Goal: Book appointment/travel/reservation

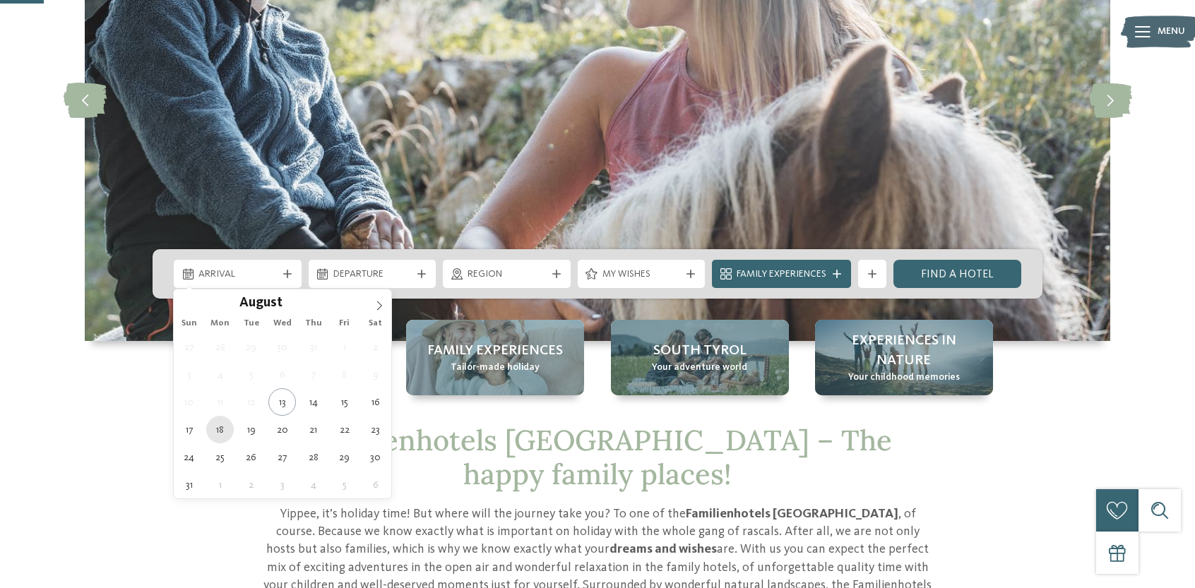
type div "18.08.2025"
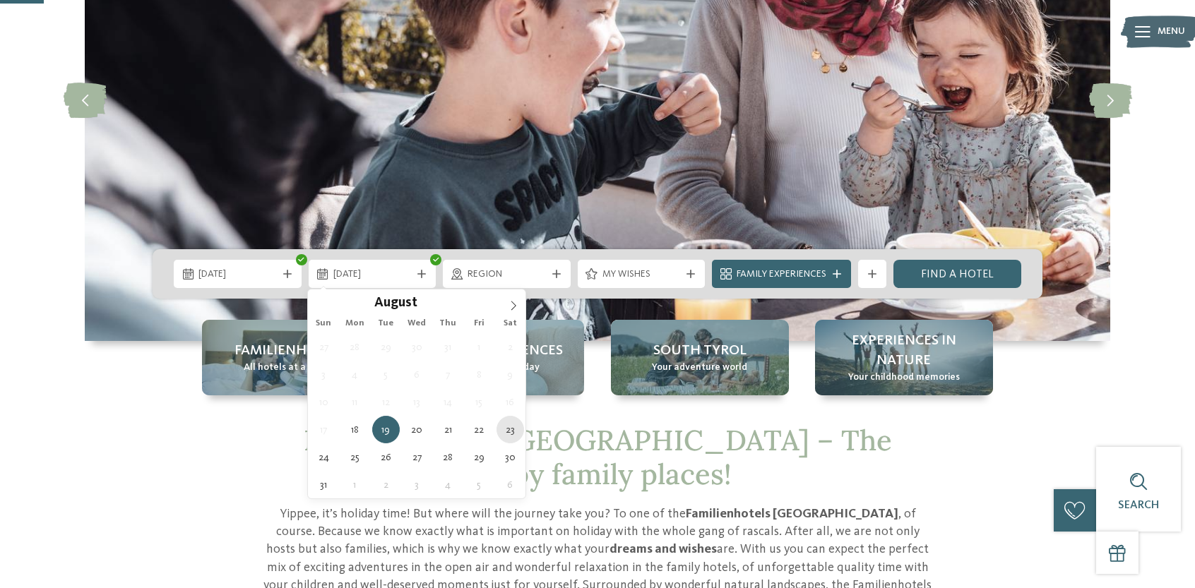
type div "23.08.2025"
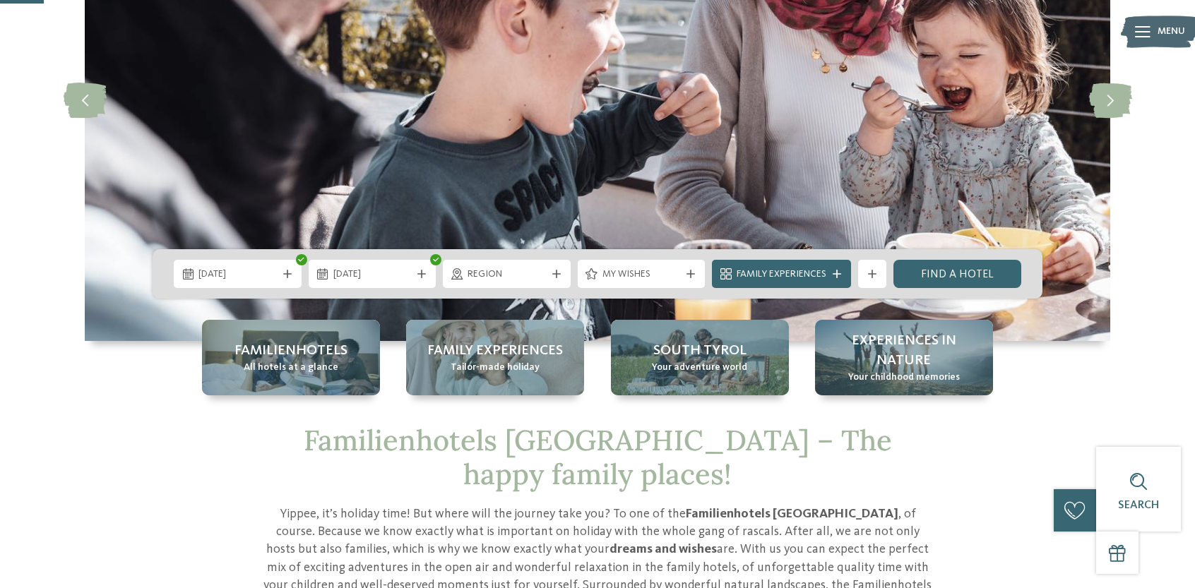
click at [519, 271] on span "Region" at bounding box center [507, 275] width 78 height 14
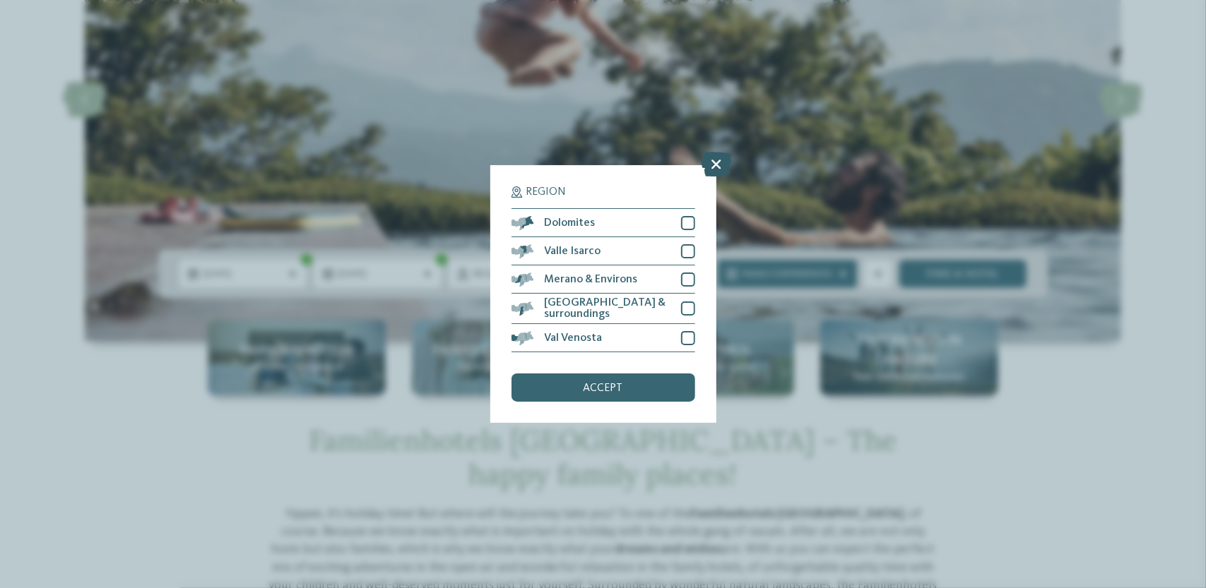
click at [715, 165] on icon at bounding box center [716, 165] width 30 height 25
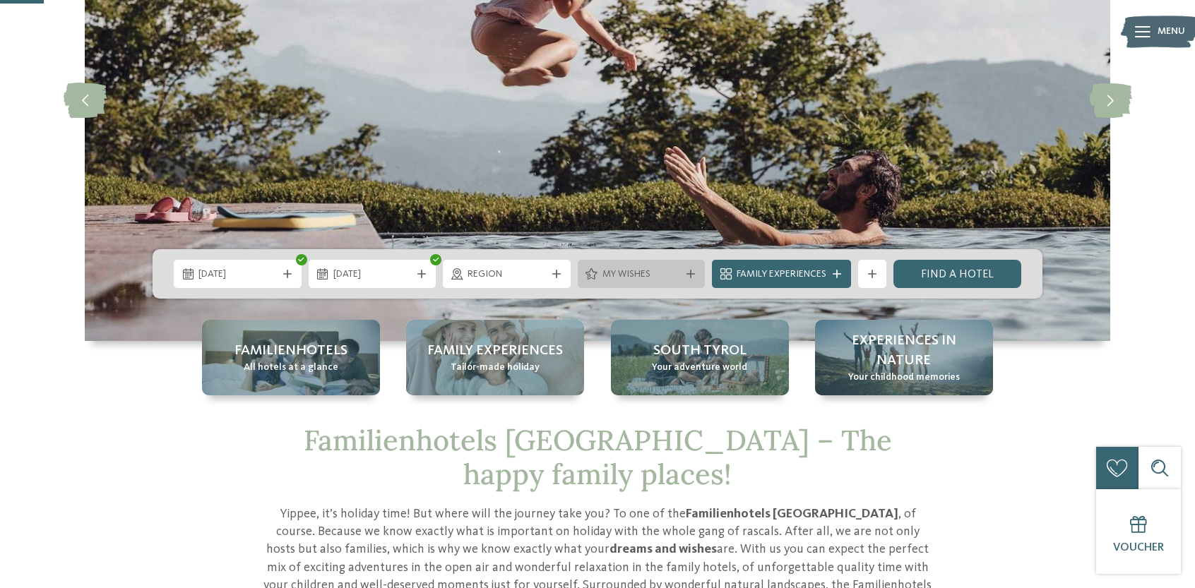
click at [670, 278] on span "My wishes" at bounding box center [642, 275] width 78 height 14
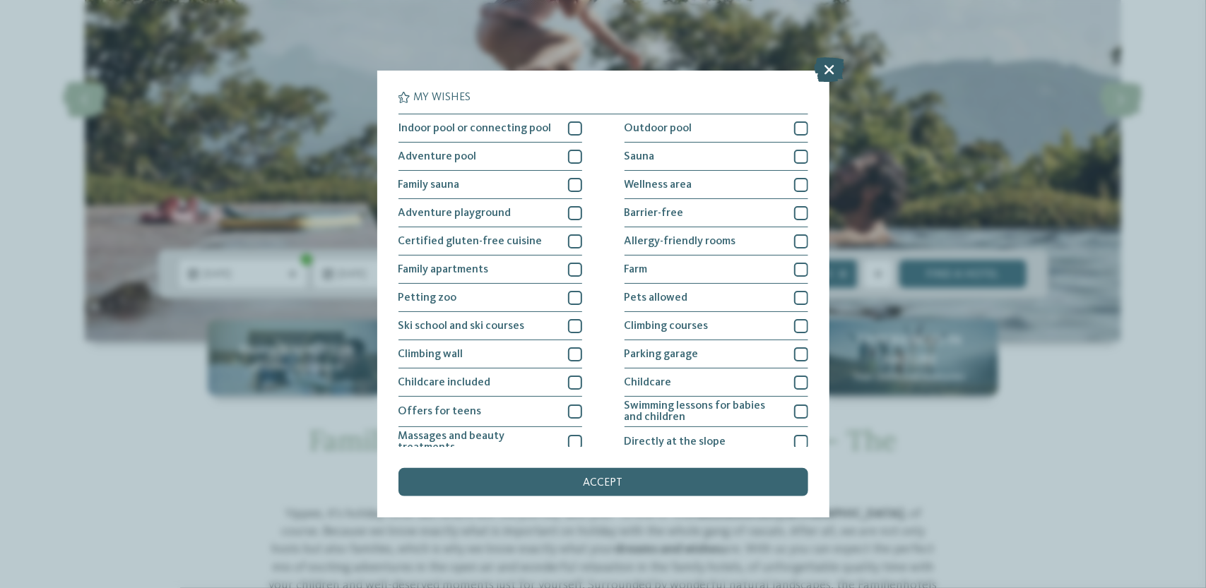
click at [824, 64] on icon at bounding box center [829, 70] width 30 height 25
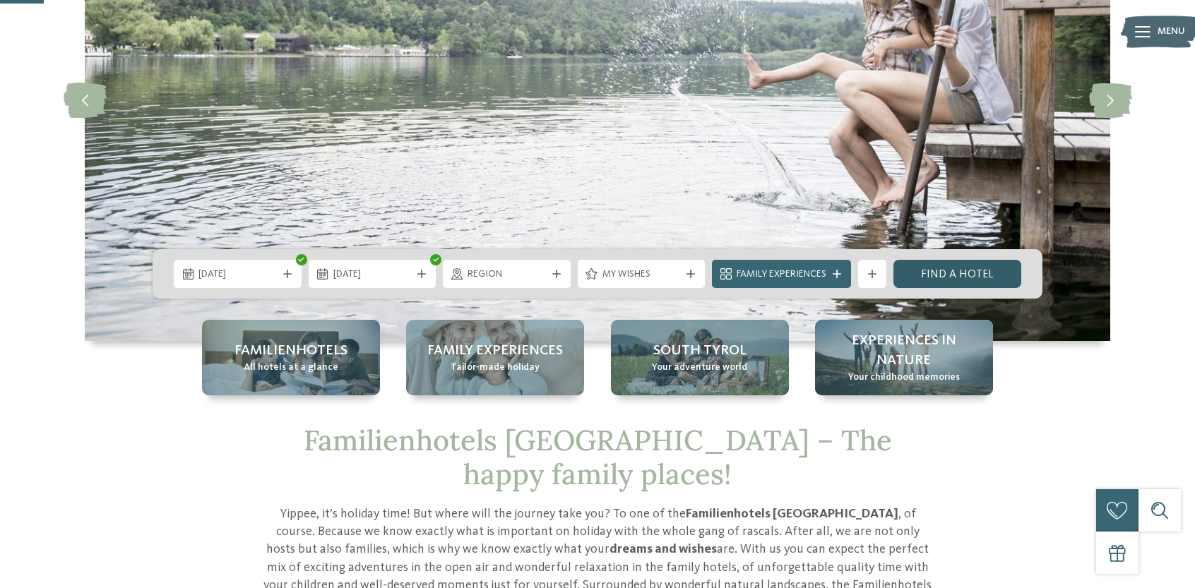
click at [947, 271] on link "Find a hotel" at bounding box center [958, 274] width 128 height 28
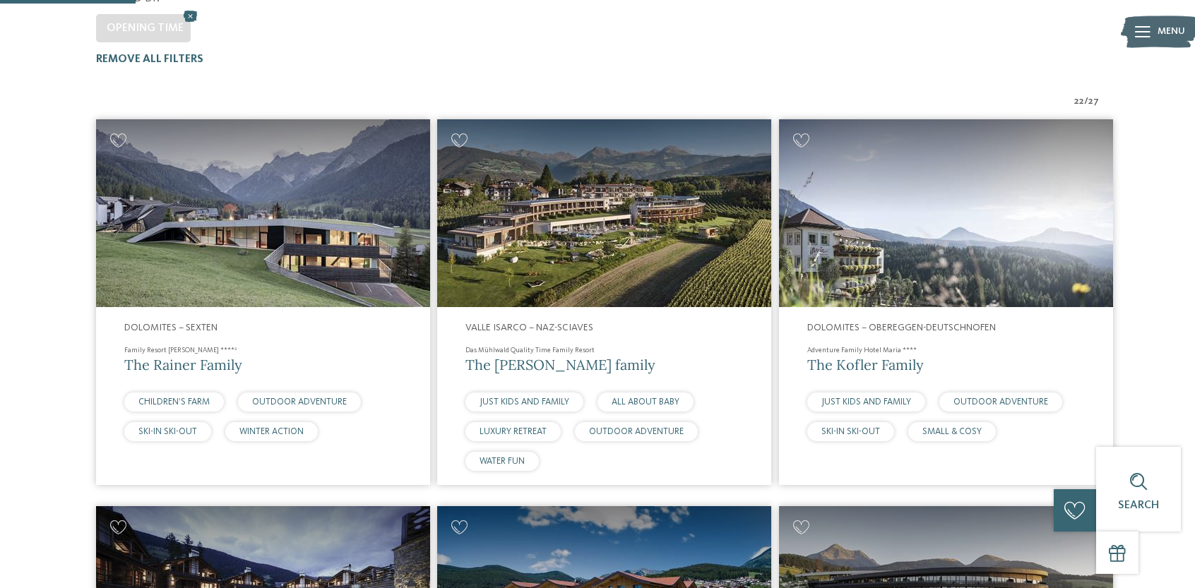
scroll to position [354, 0]
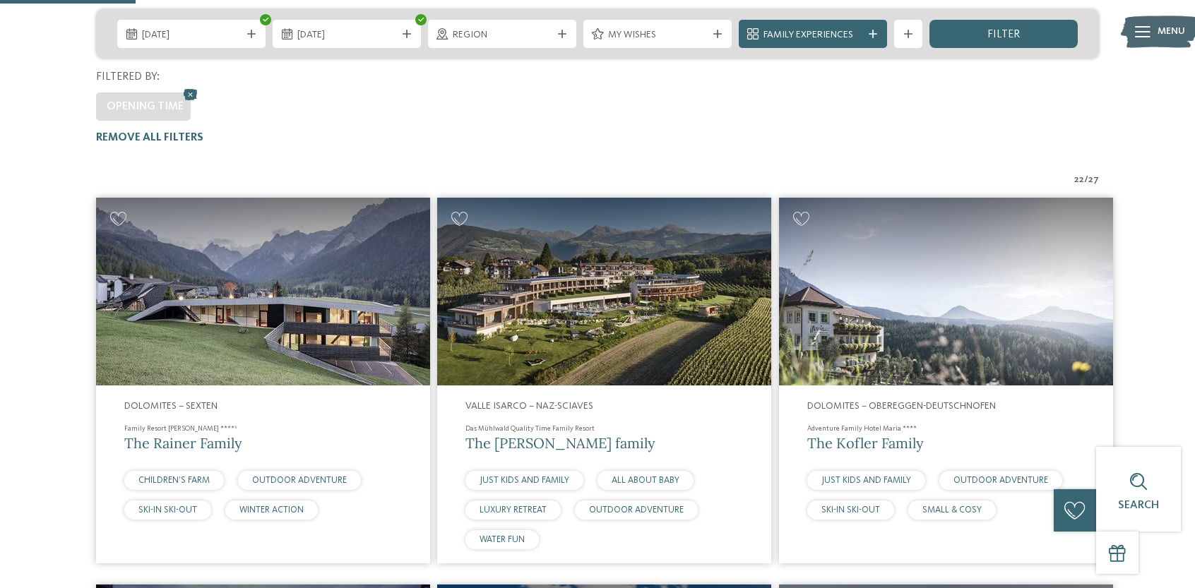
click at [286, 239] on img at bounding box center [263, 292] width 334 height 188
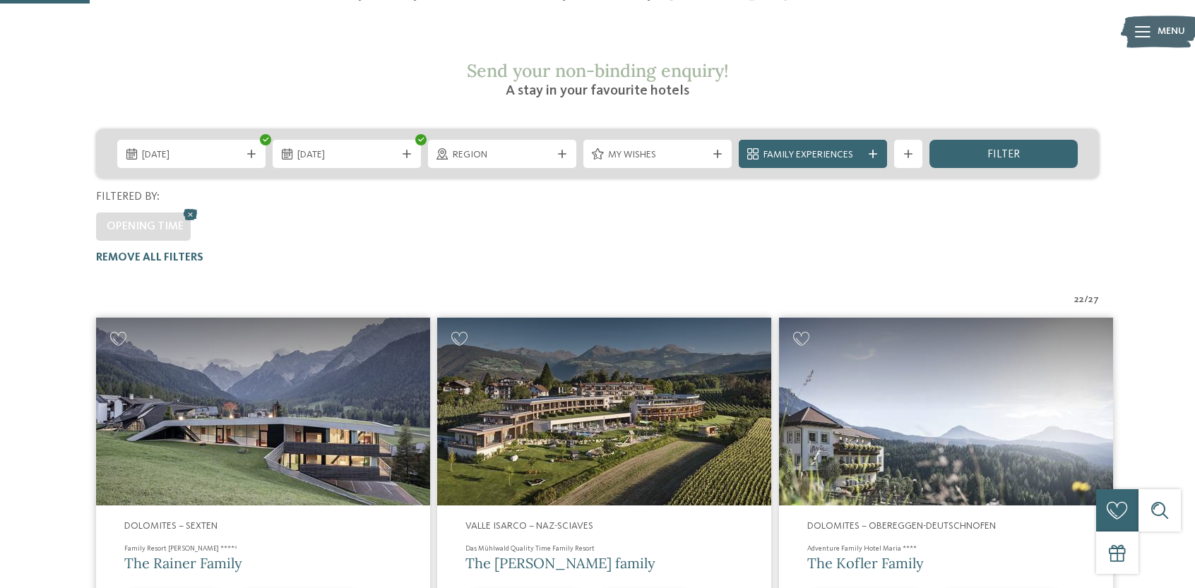
scroll to position [142, 0]
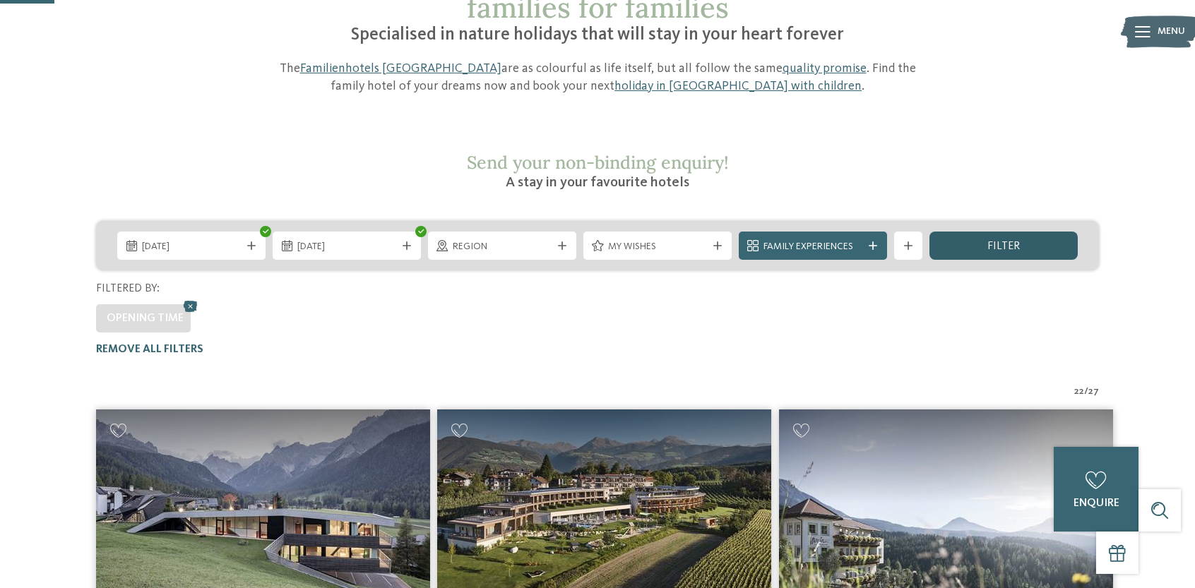
click at [943, 232] on div "filter" at bounding box center [1004, 246] width 148 height 28
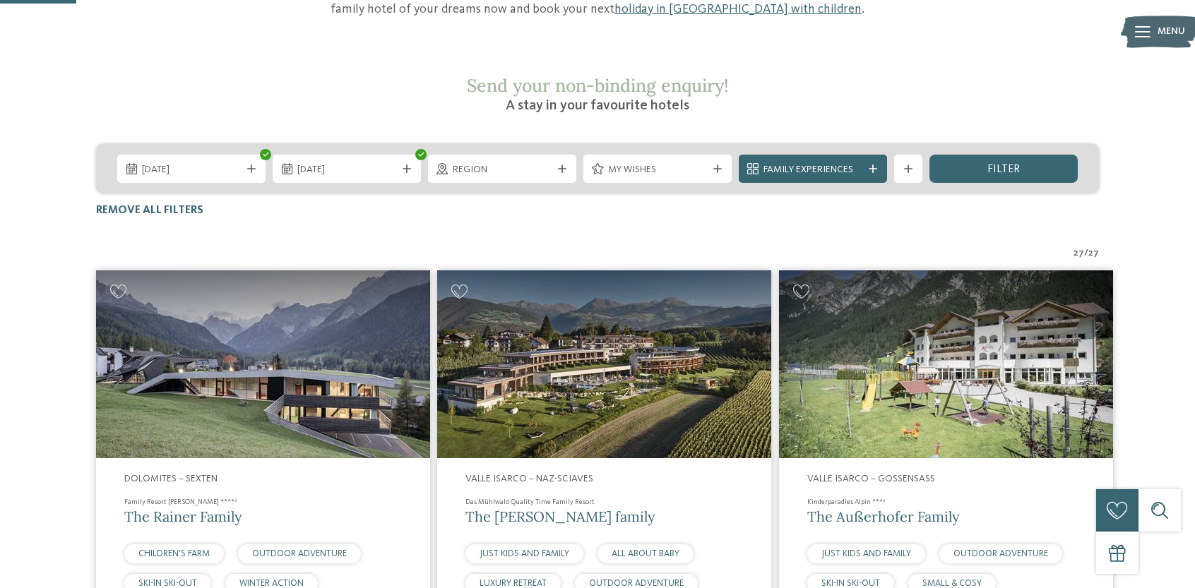
scroll to position [85, 0]
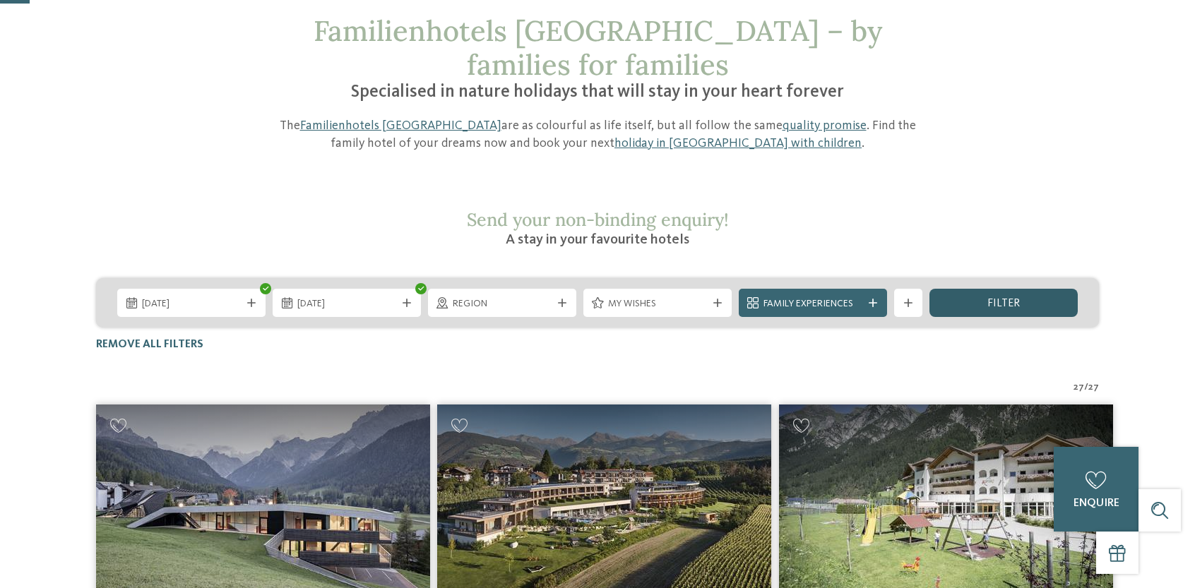
click at [976, 289] on div "filter" at bounding box center [1004, 303] width 148 height 28
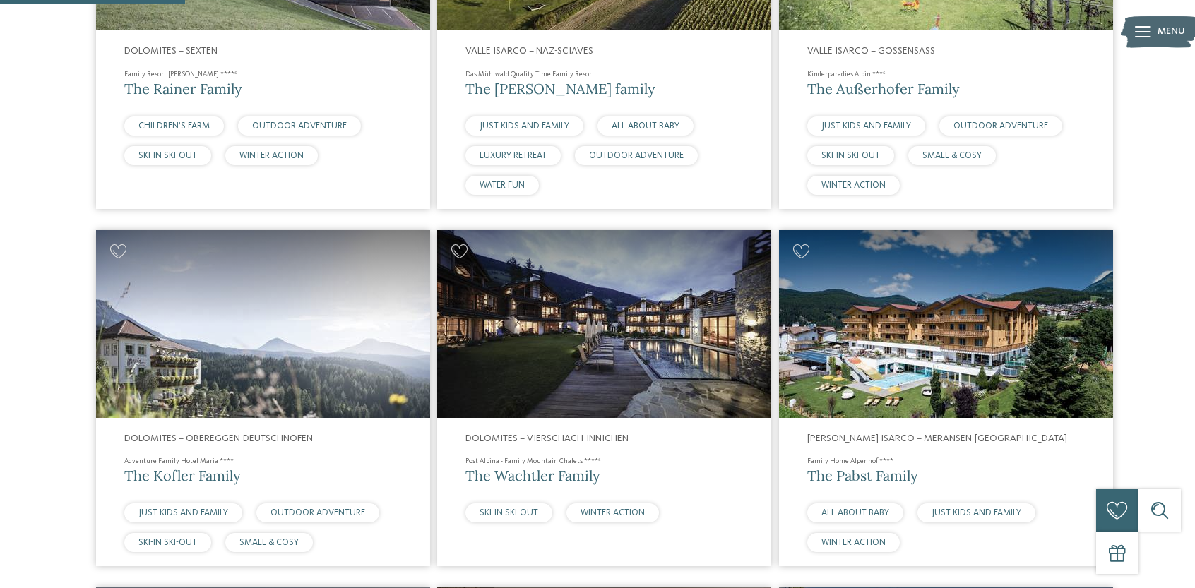
scroll to position [777, 0]
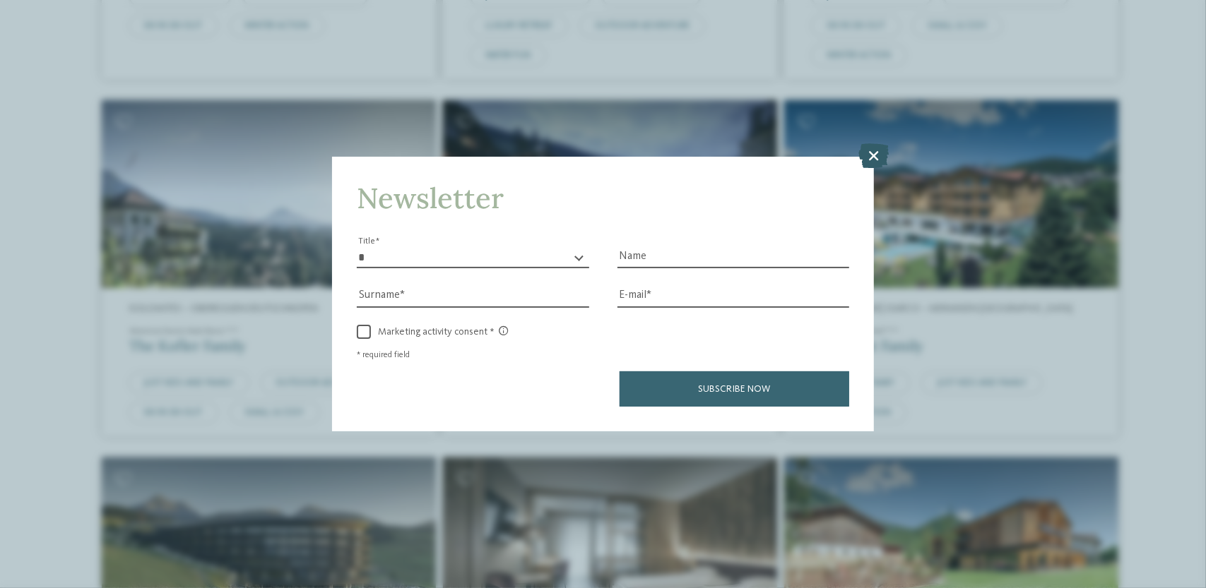
click at [868, 158] on icon at bounding box center [874, 156] width 30 height 25
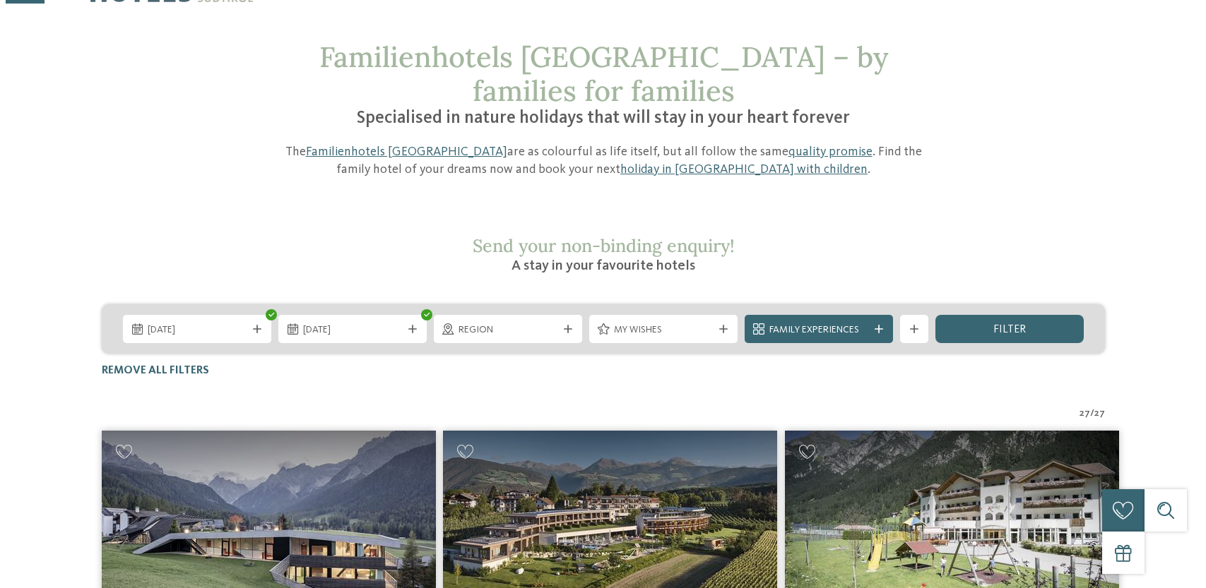
scroll to position [141, 0]
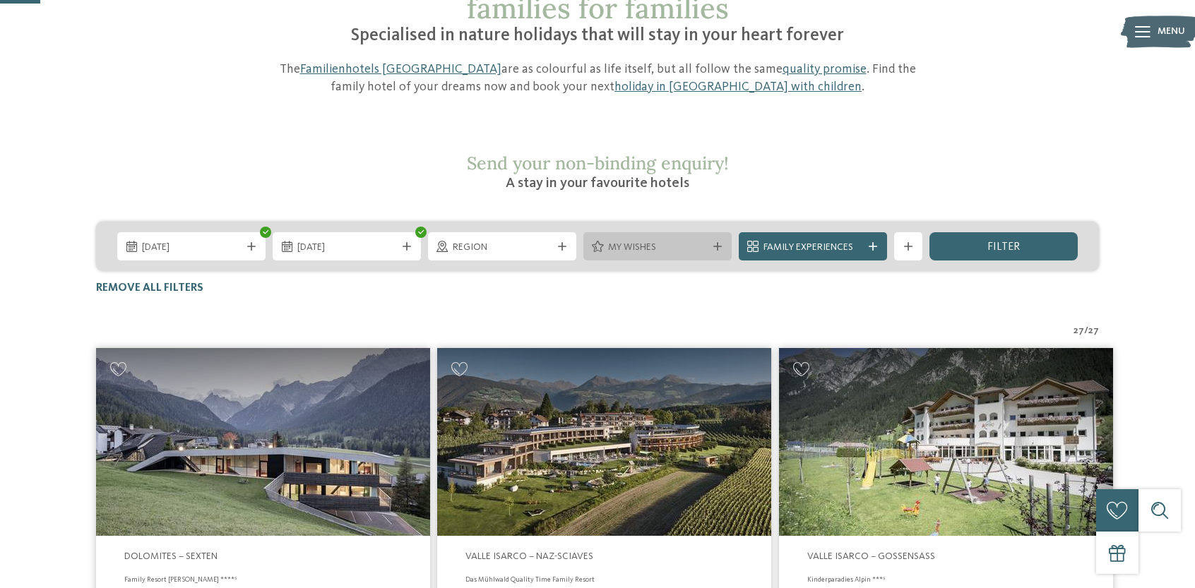
click at [634, 232] on div "My wishes" at bounding box center [658, 246] width 148 height 28
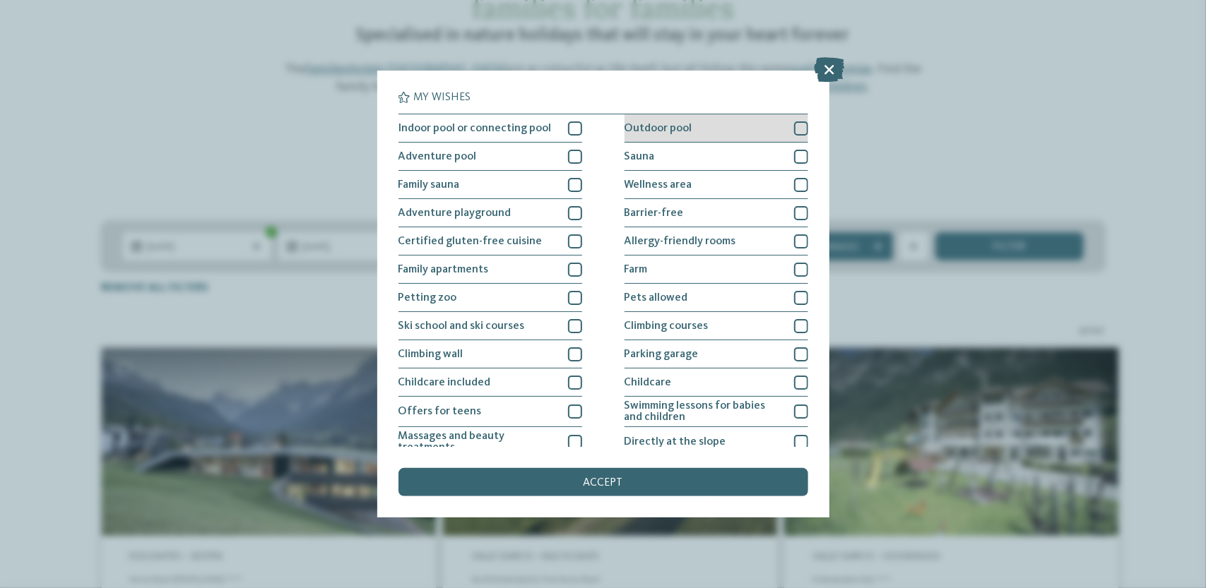
click at [798, 127] on div at bounding box center [801, 129] width 14 height 14
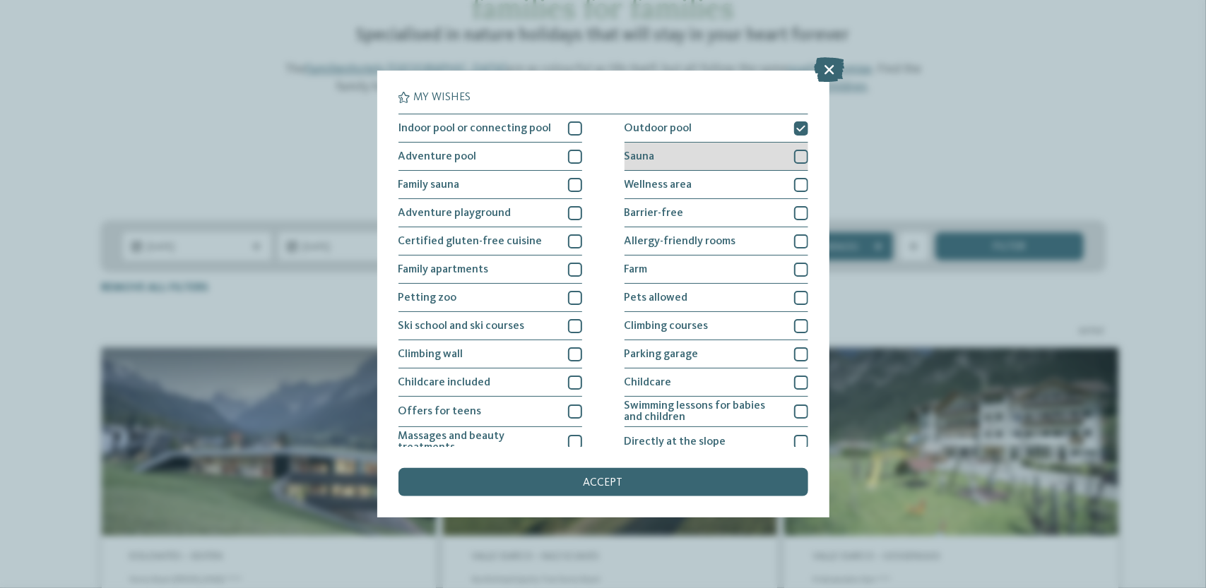
click at [795, 155] on div at bounding box center [801, 157] width 14 height 14
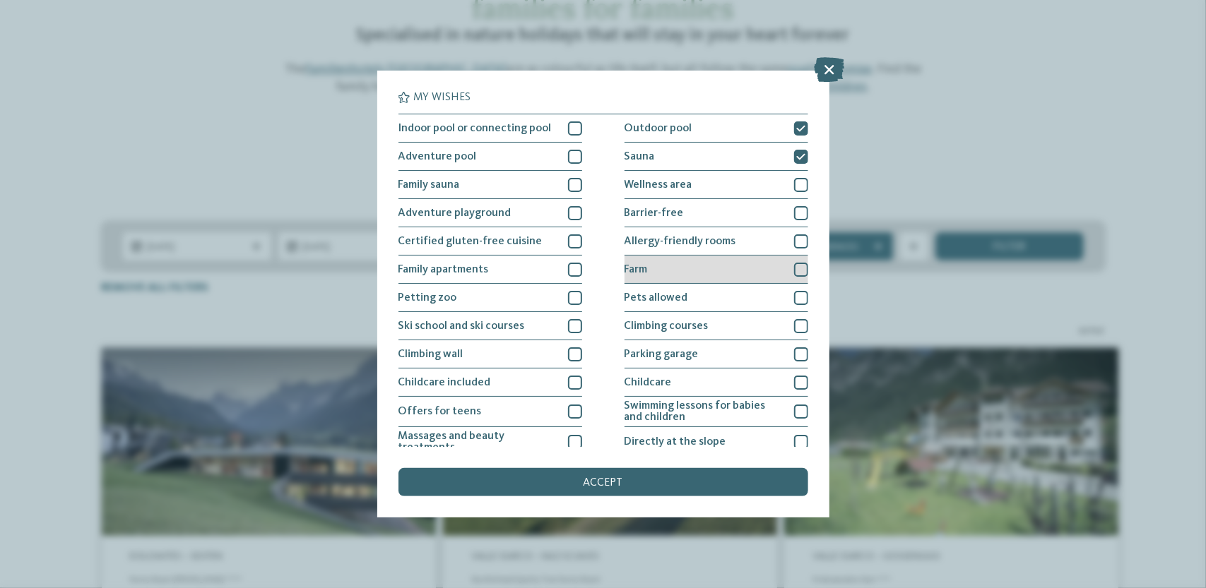
click at [794, 266] on div at bounding box center [801, 270] width 14 height 14
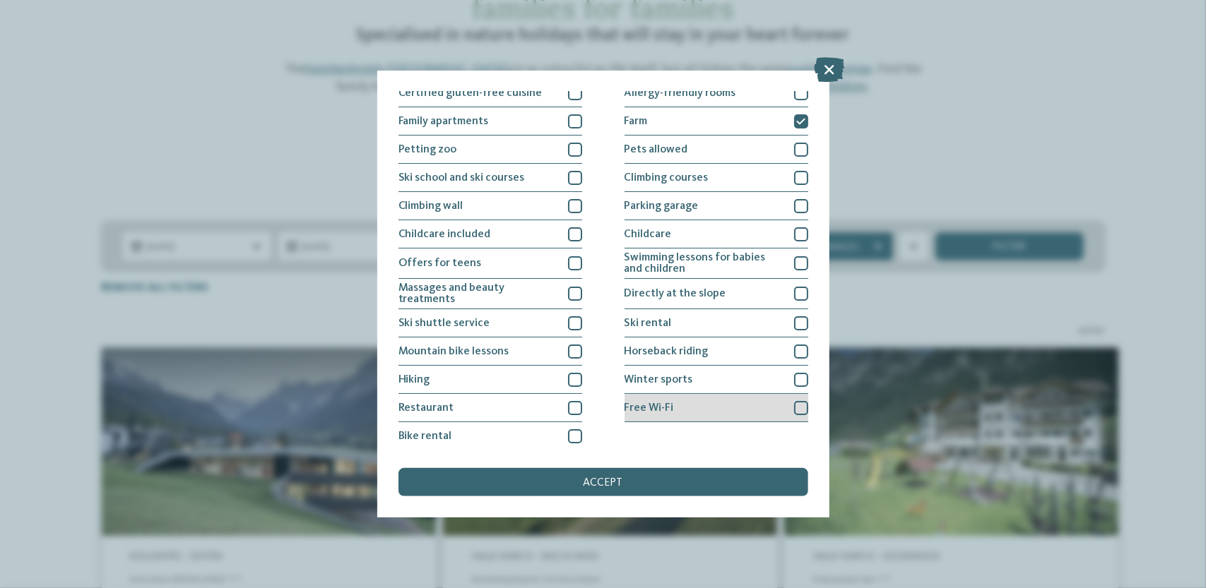
scroll to position [151, 0]
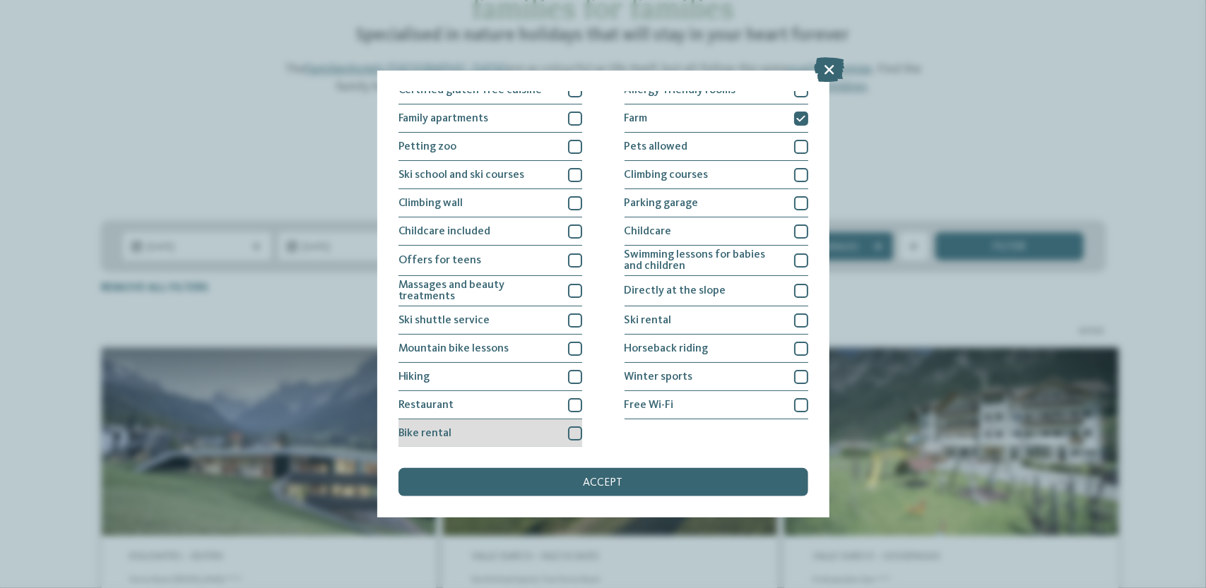
click at [552, 434] on div "Bike rental" at bounding box center [490, 434] width 184 height 28
click at [573, 403] on div at bounding box center [575, 405] width 14 height 14
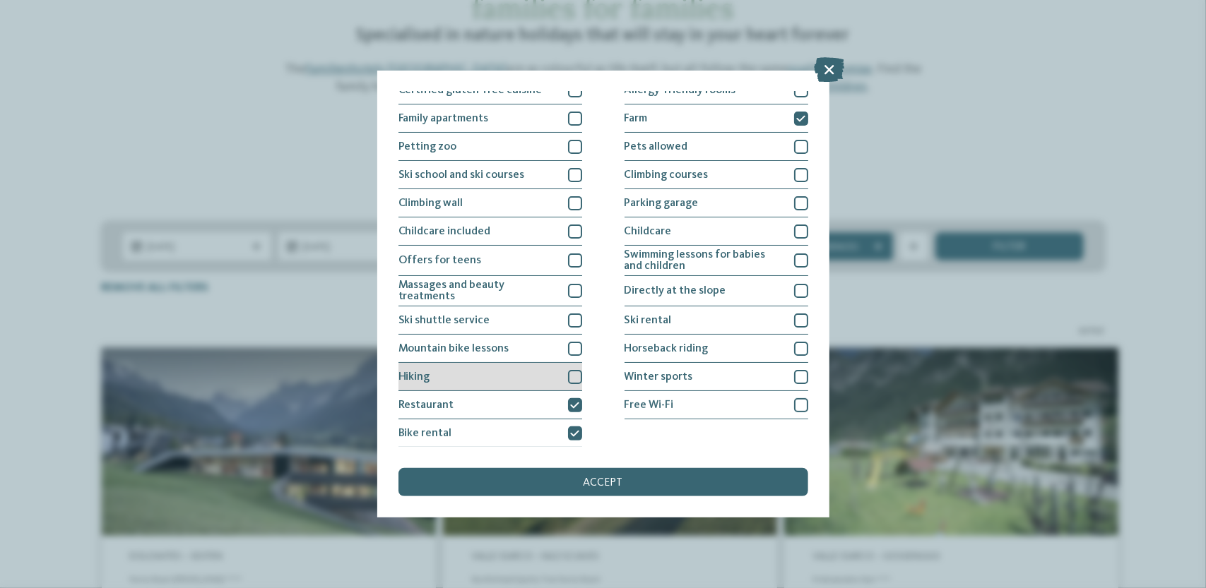
click at [540, 377] on div "Hiking" at bounding box center [490, 377] width 184 height 28
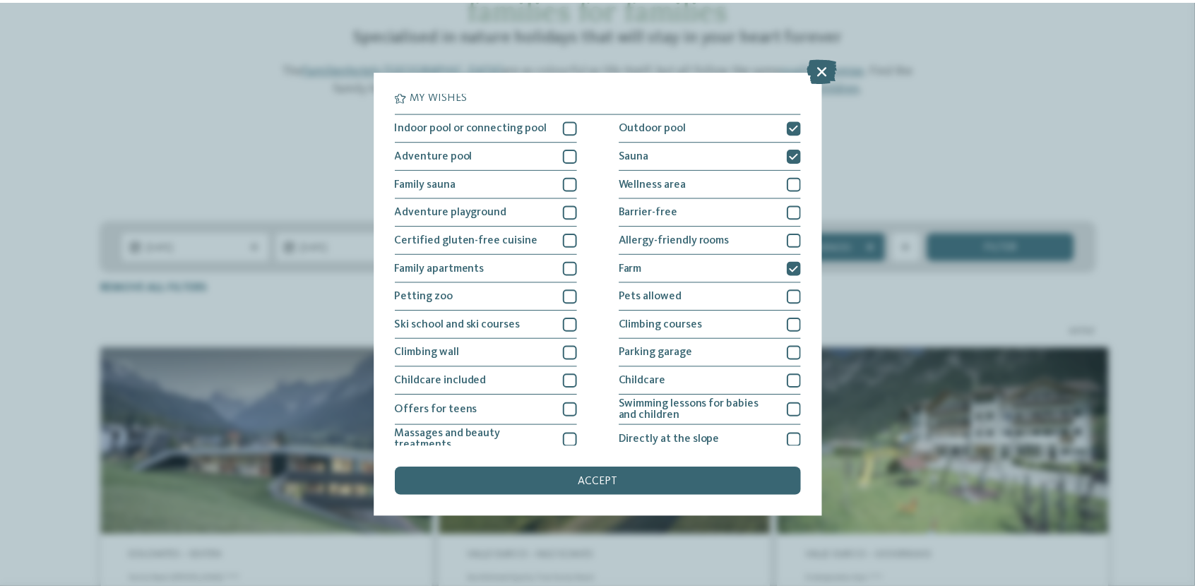
scroll to position [0, 0]
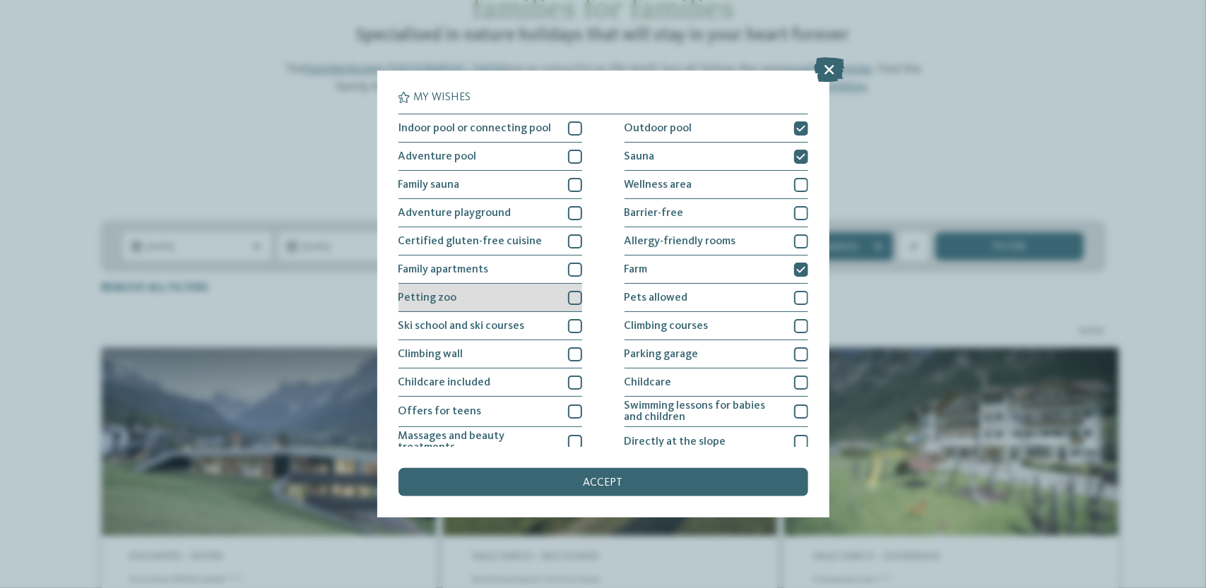
click at [572, 296] on div at bounding box center [575, 298] width 14 height 14
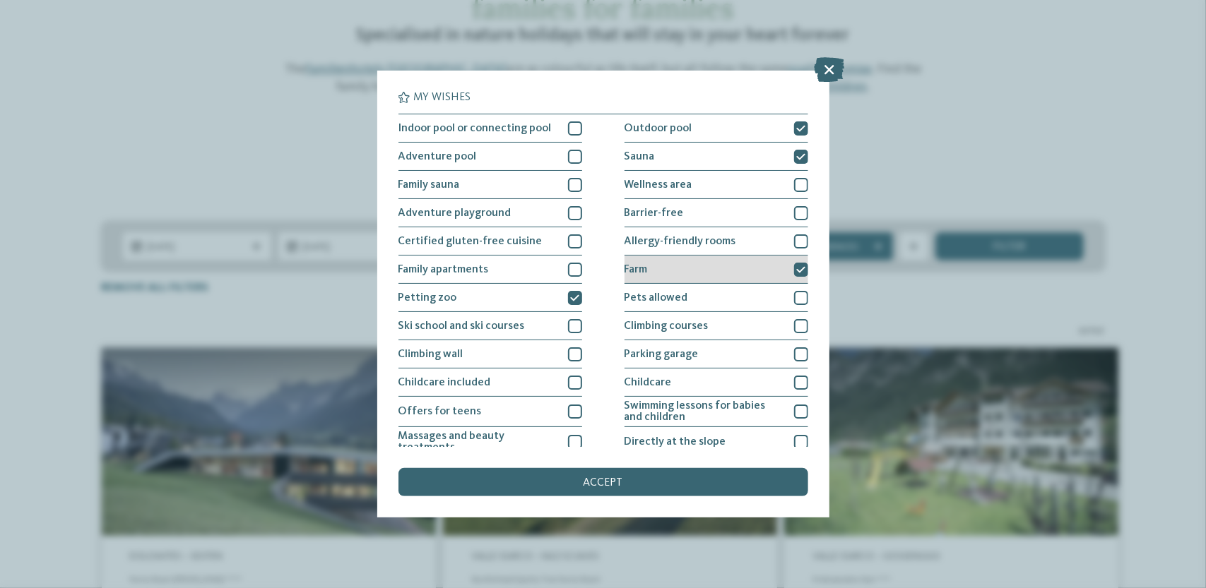
click at [796, 266] on icon at bounding box center [800, 270] width 9 height 8
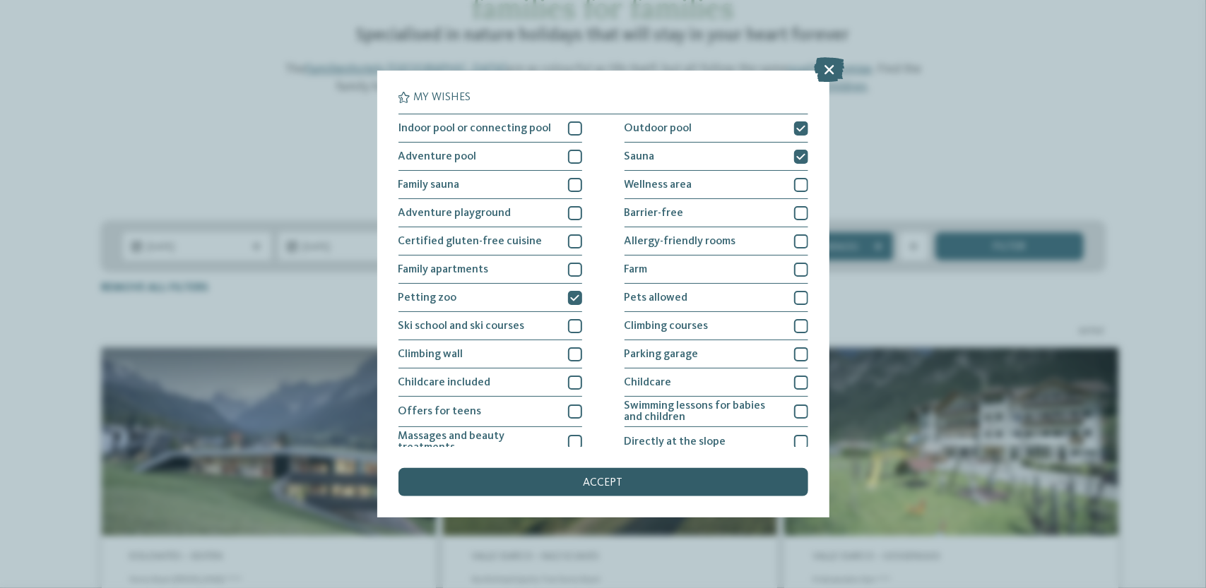
click at [586, 489] on div "accept" at bounding box center [603, 482] width 410 height 28
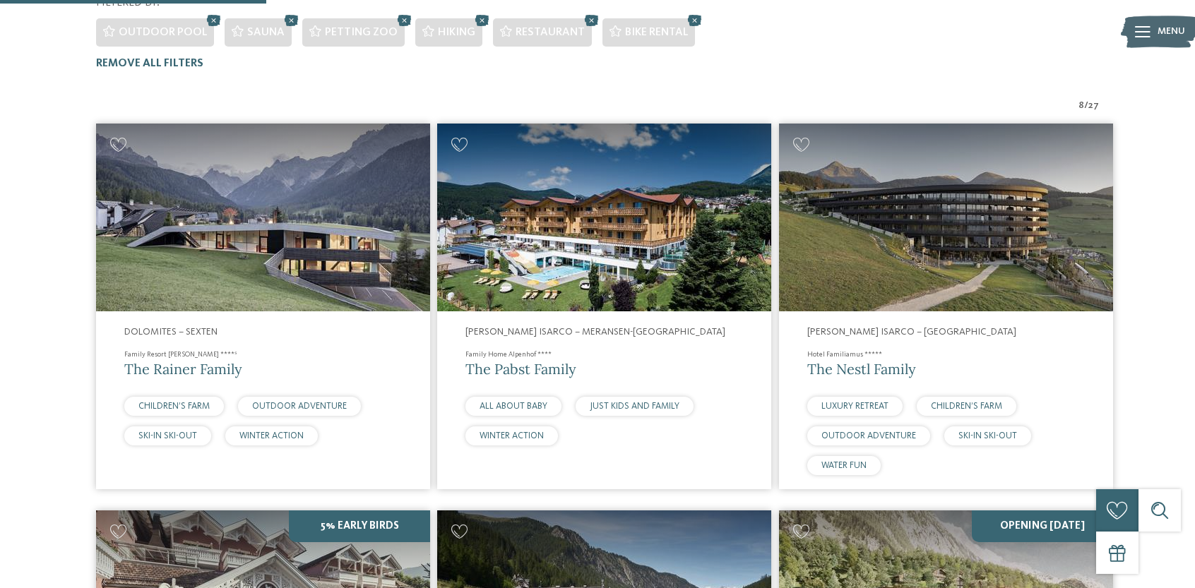
scroll to position [429, 0]
click at [235, 170] on img at bounding box center [263, 217] width 334 height 188
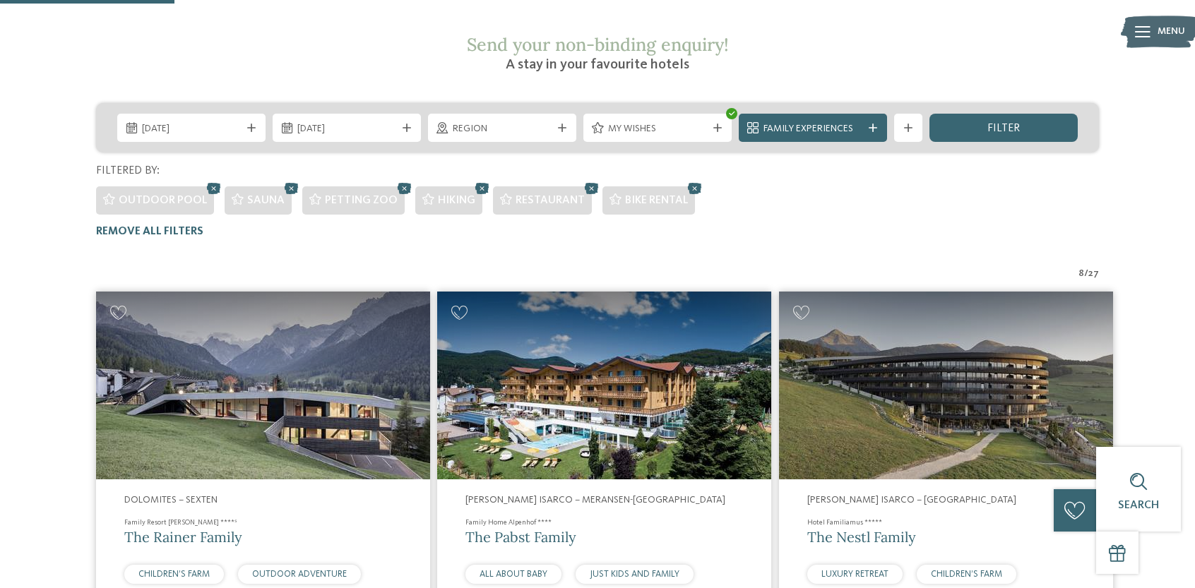
scroll to position [283, 0]
